Goal: Submit feedback/report problem: Submit feedback/report problem

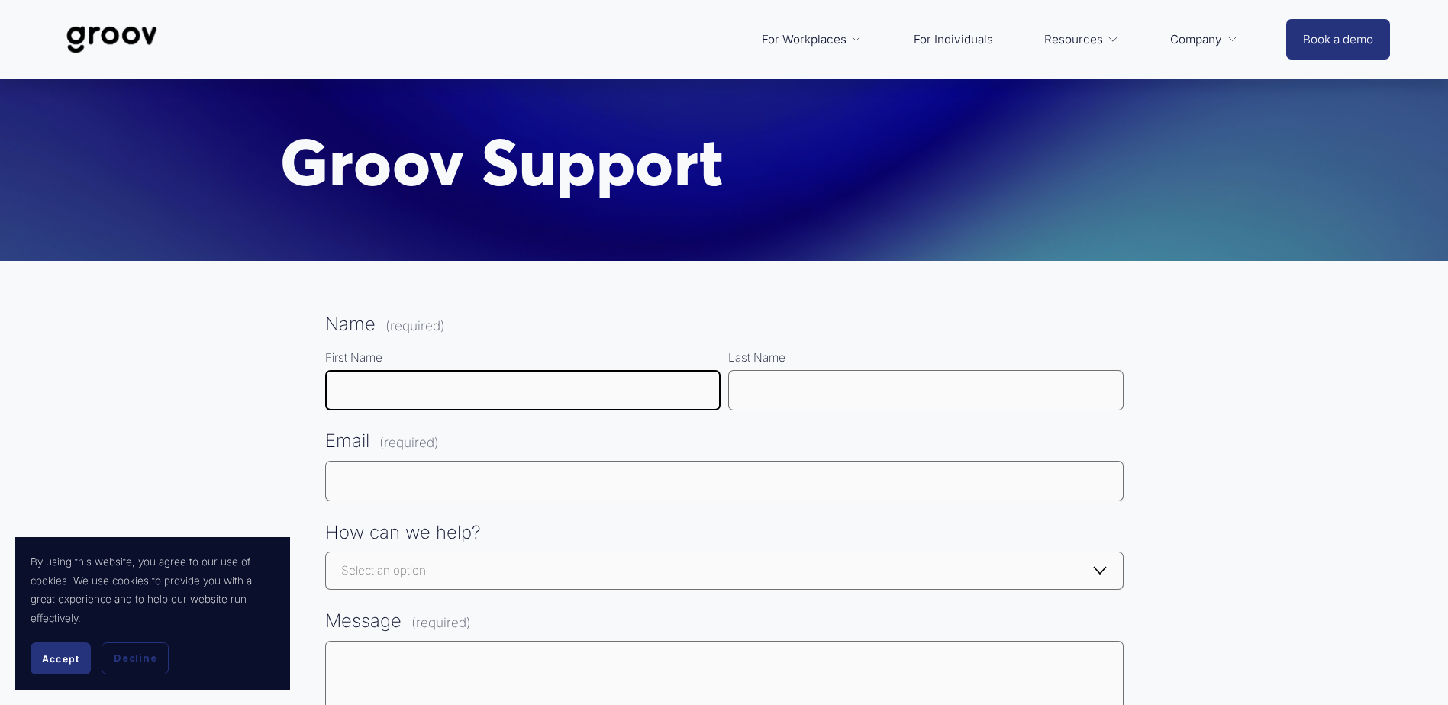
click at [434, 382] on input "First Name" at bounding box center [522, 390] width 395 height 40
type input "[PERSON_NAME]"
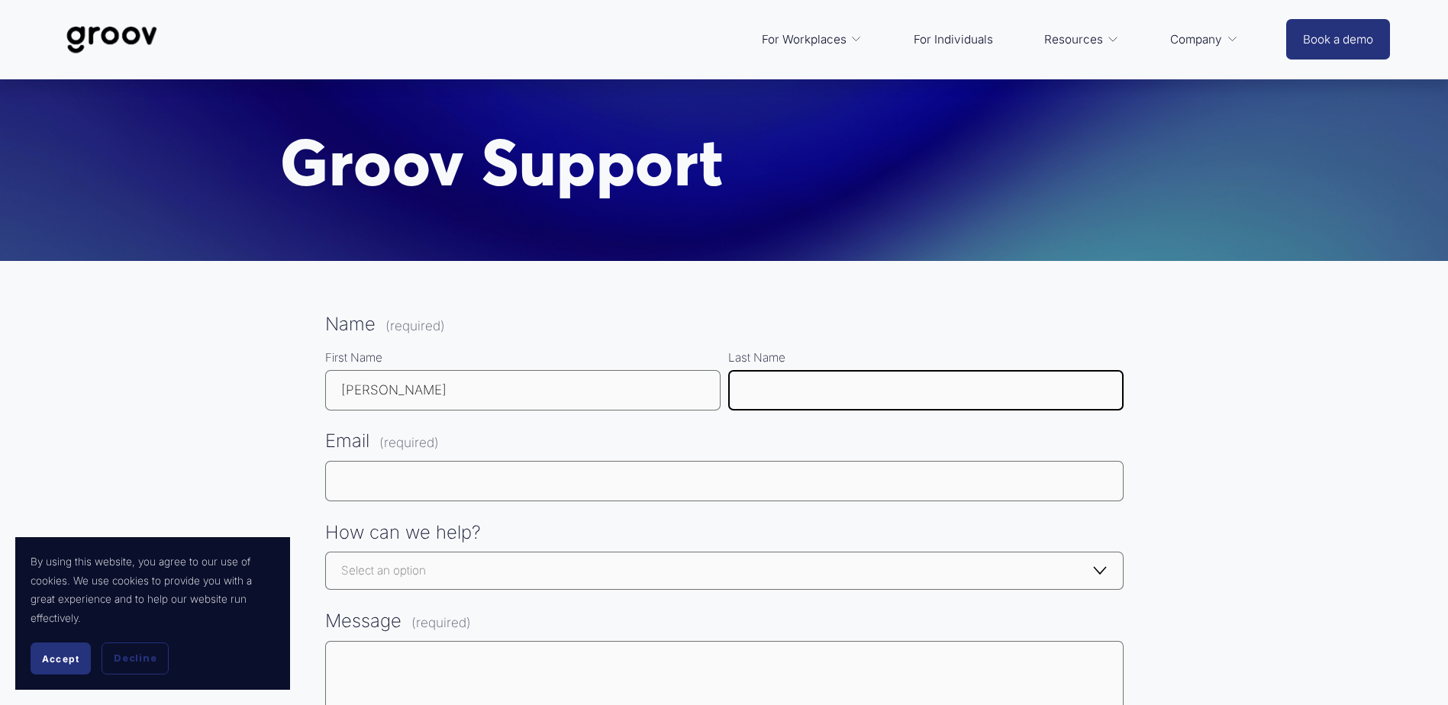
type input "Piper"
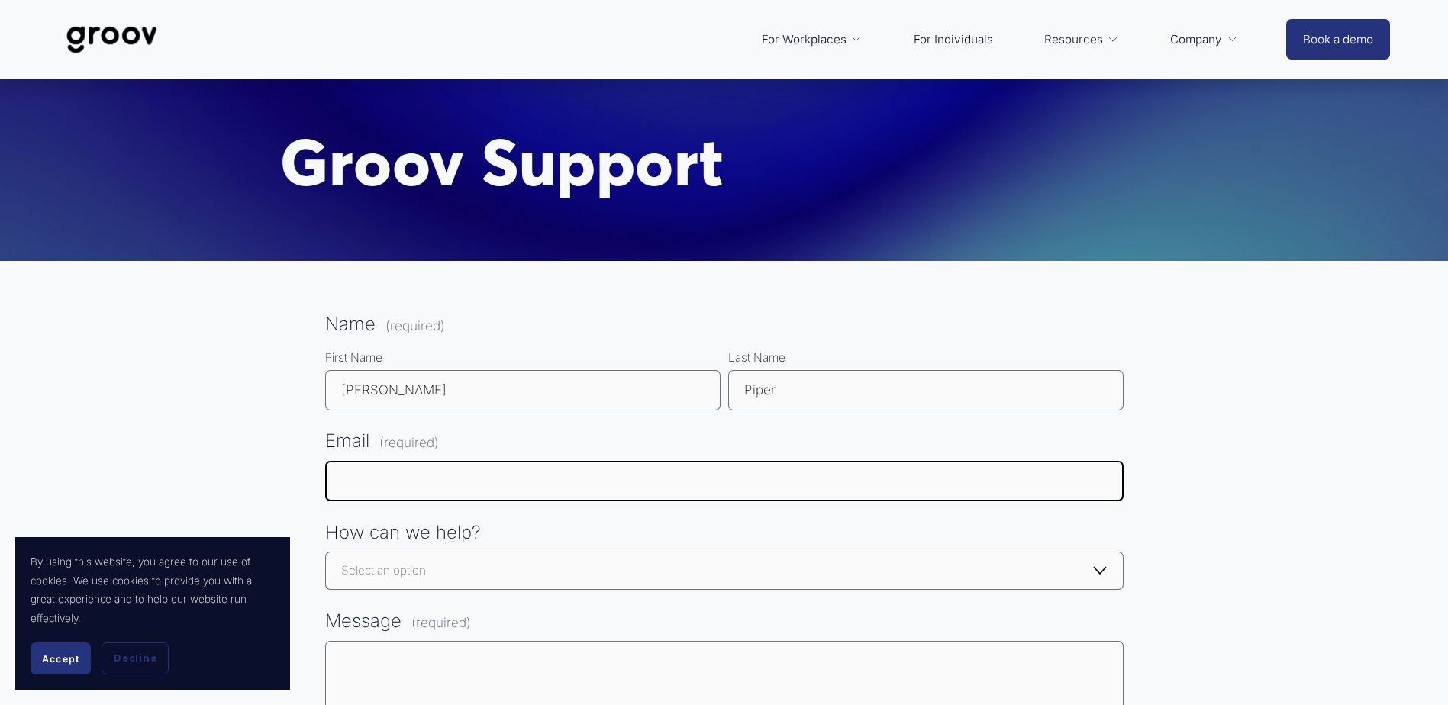
type input "[PERSON_NAME][EMAIL_ADDRESS][PERSON_NAME][DOMAIN_NAME]"
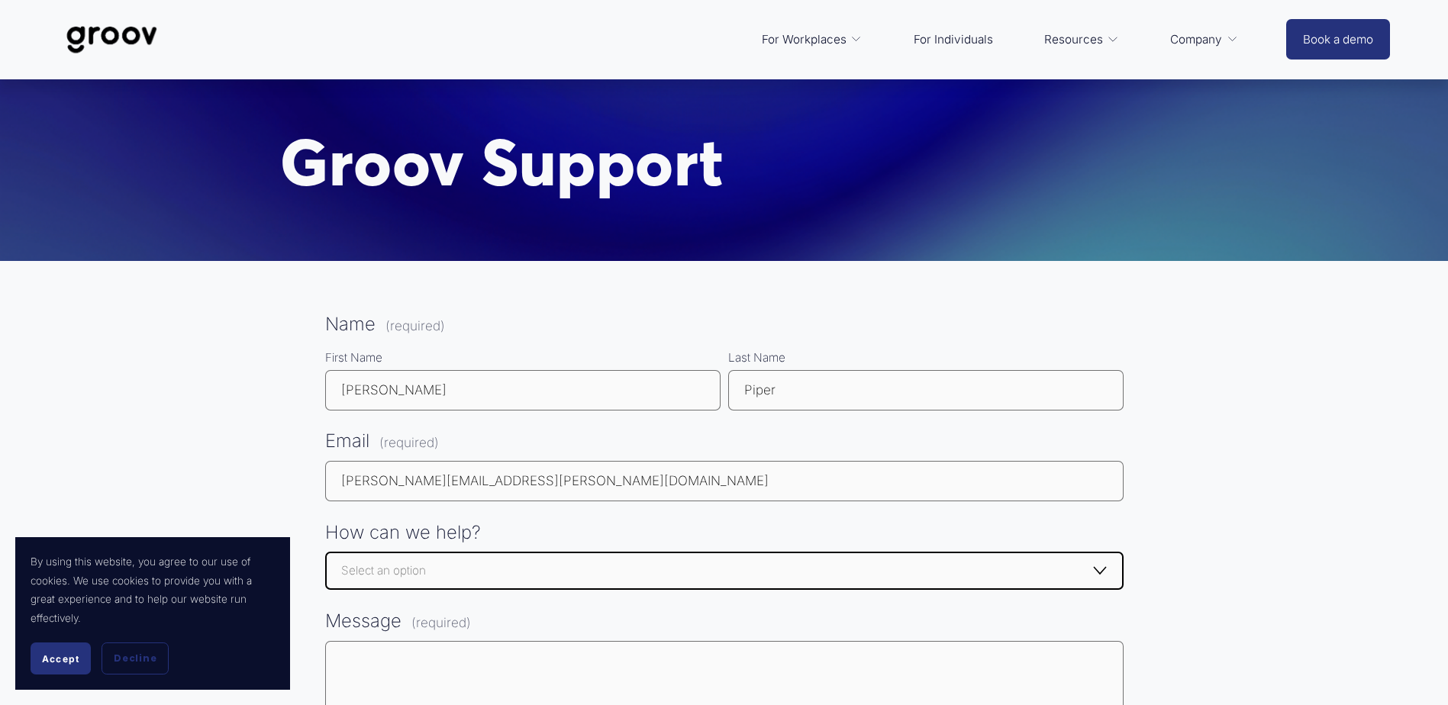
click at [420, 562] on select "Select an option Select an option Getting started - I can't register / create a…" at bounding box center [724, 571] width 798 height 38
select select "General enquiry"
click at [325, 553] on select "Select an option Select an option Getting started - I can't register / create a…" at bounding box center [724, 571] width 798 height 38
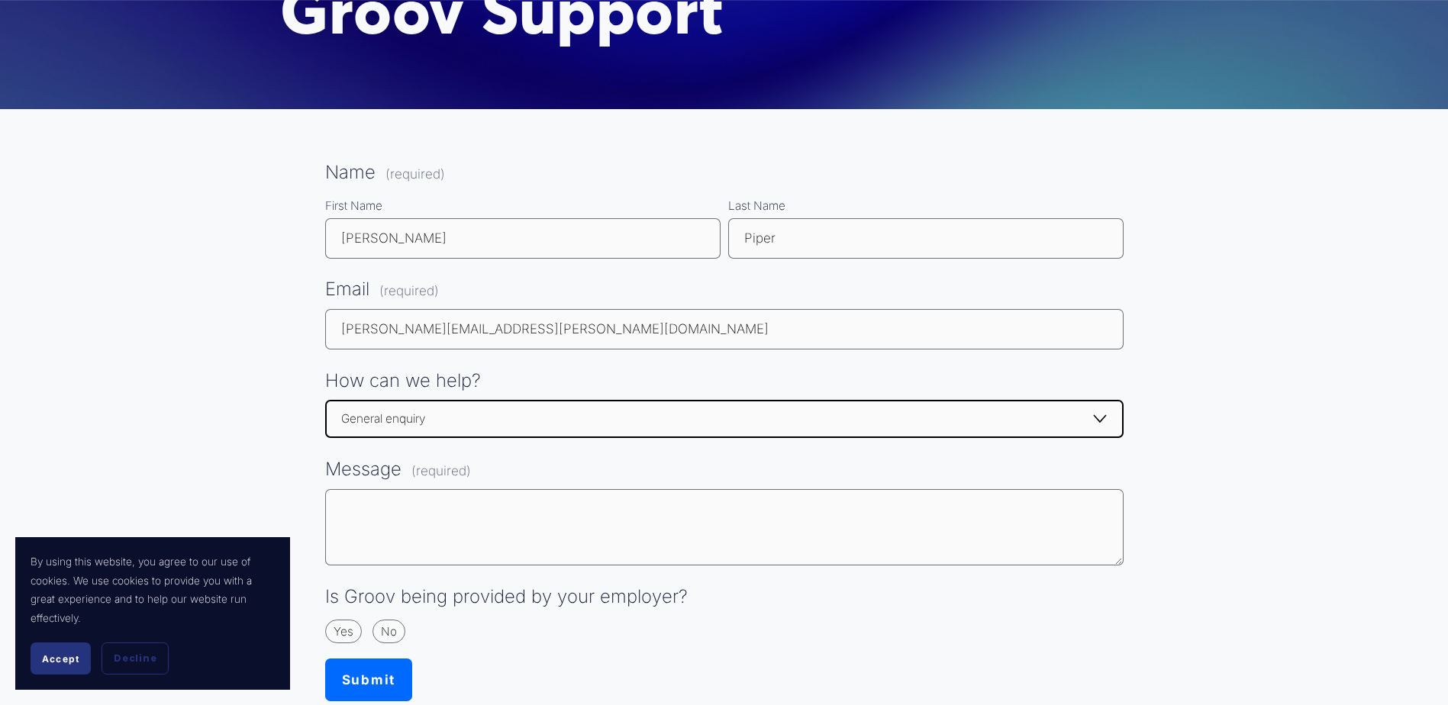
scroll to position [153, 0]
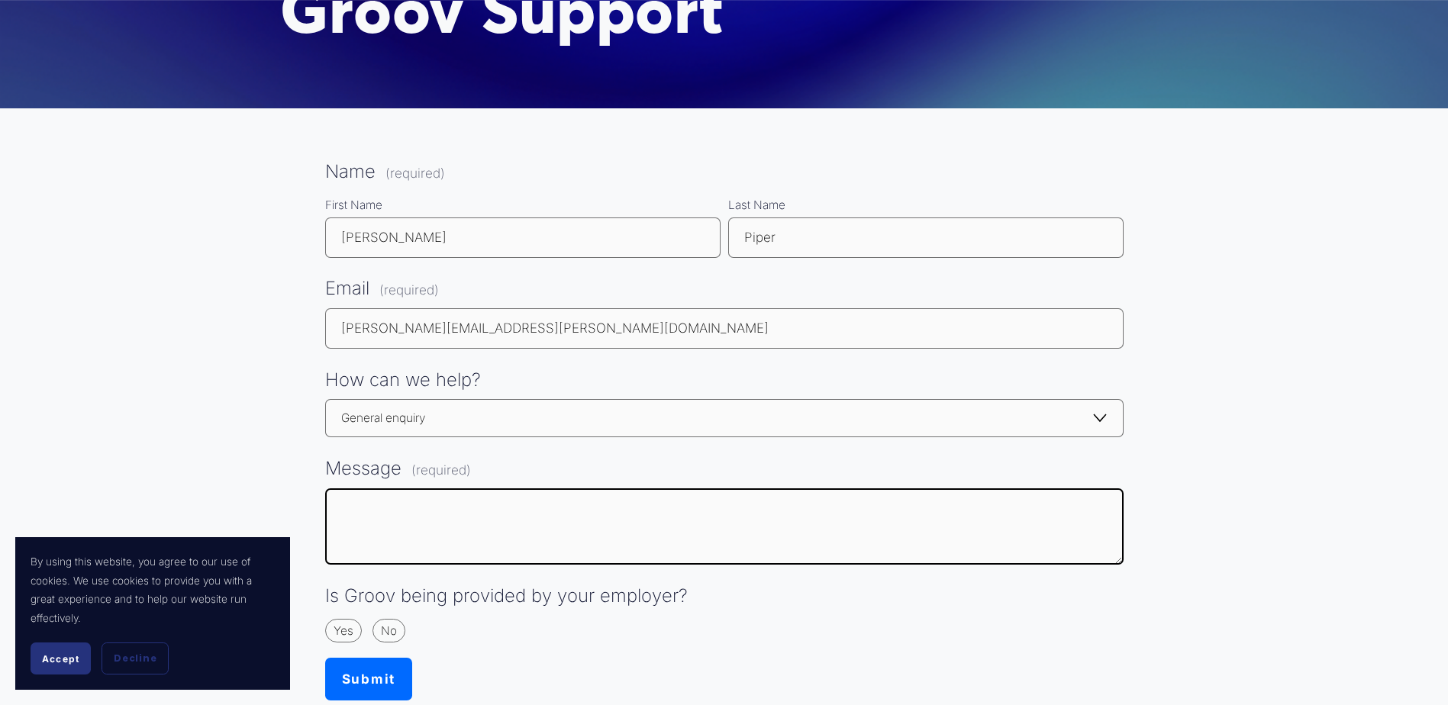
click at [419, 527] on textarea "Message (required)" at bounding box center [724, 527] width 798 height 76
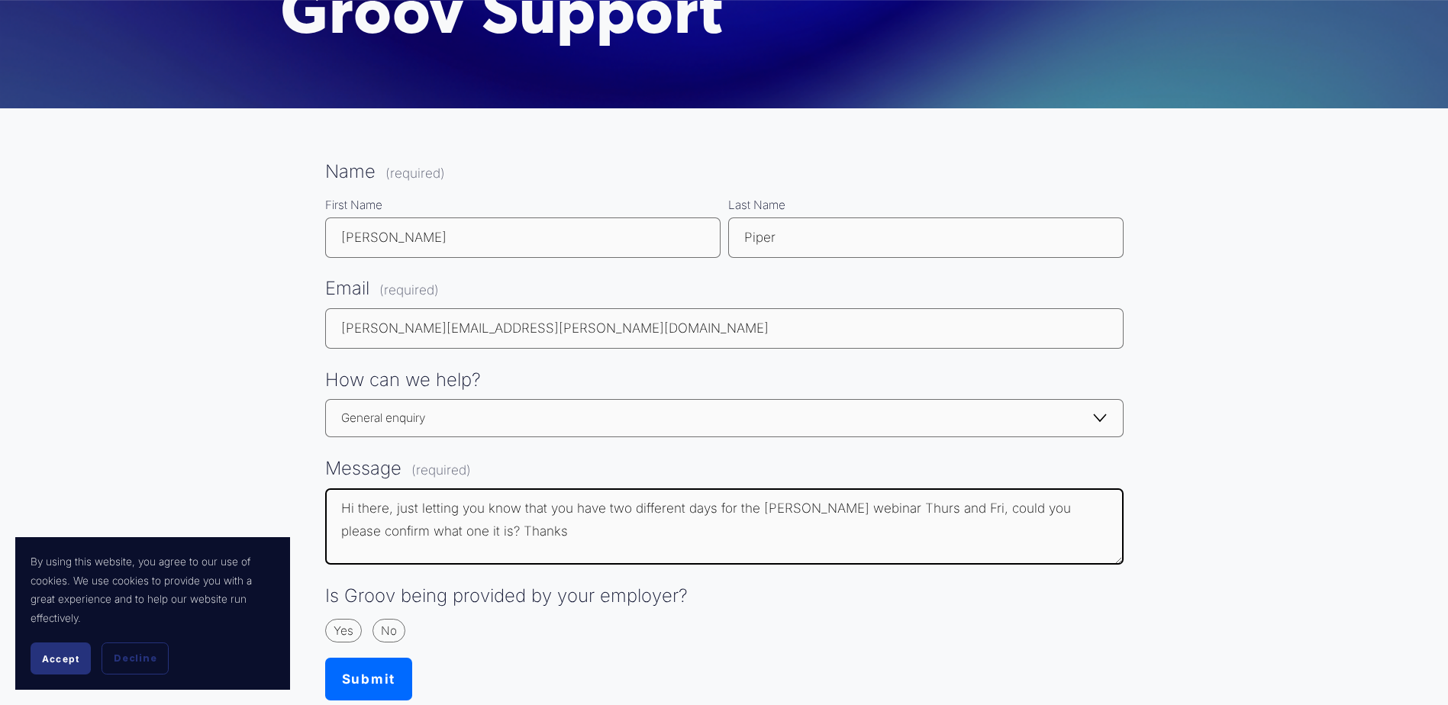
scroll to position [382, 0]
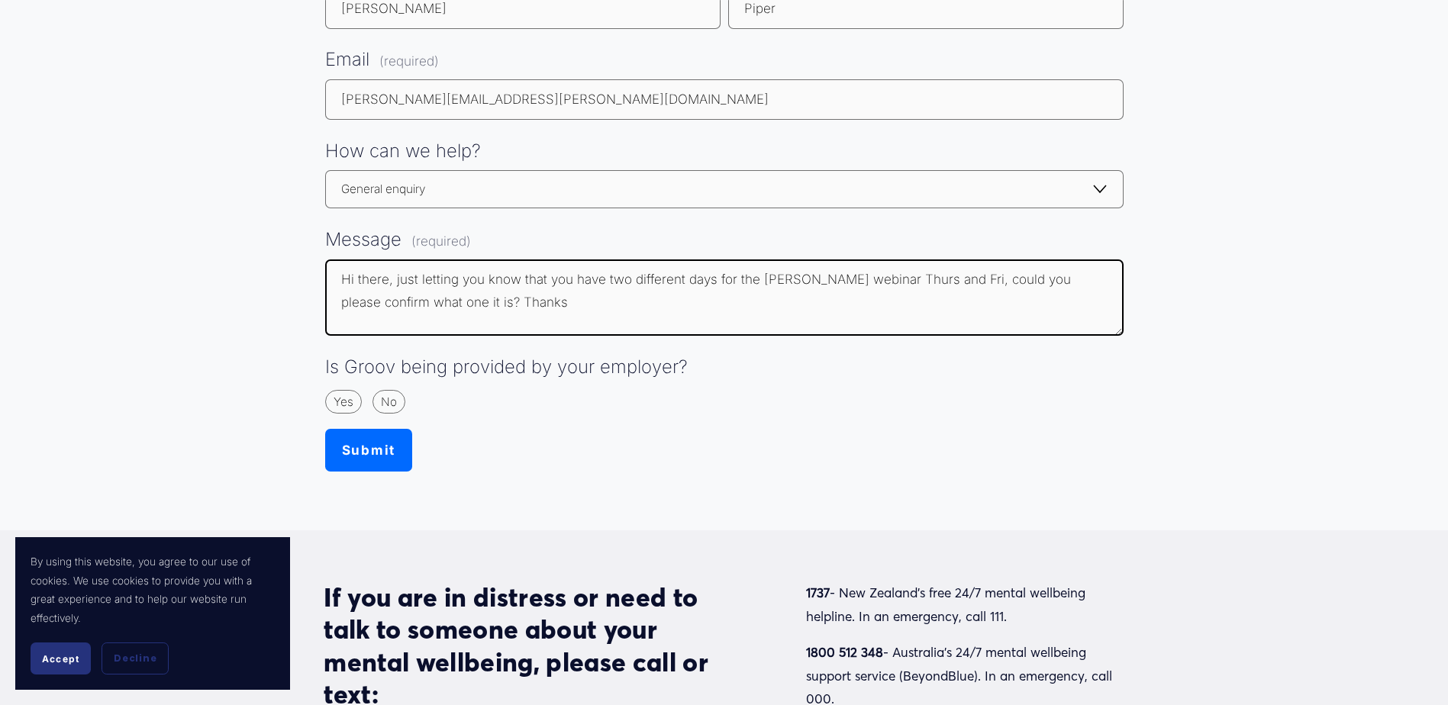
type textarea "Hi there, just letting you know that you have two different days for the [PERSO…"
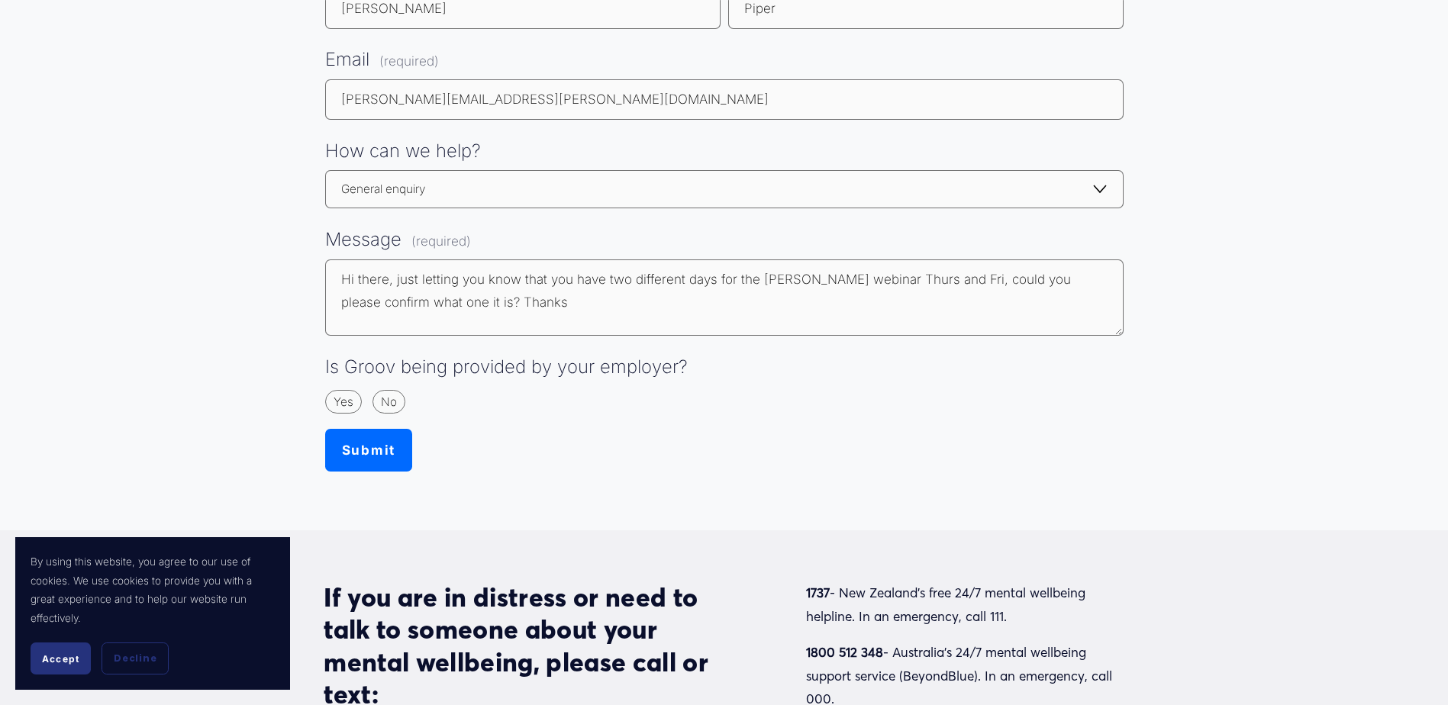
click at [353, 453] on button "Submit Submit" at bounding box center [368, 450] width 87 height 43
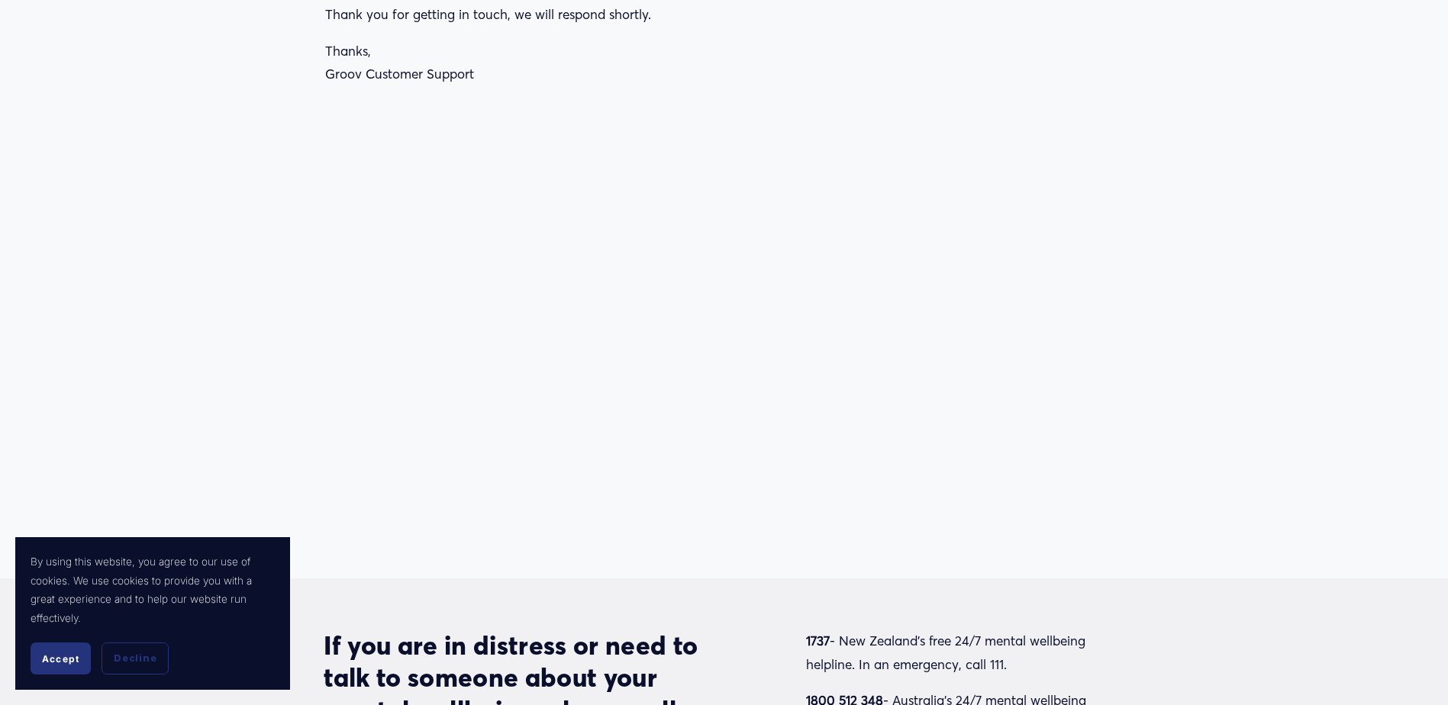
scroll to position [331, 0]
